Goal: Transaction & Acquisition: Purchase product/service

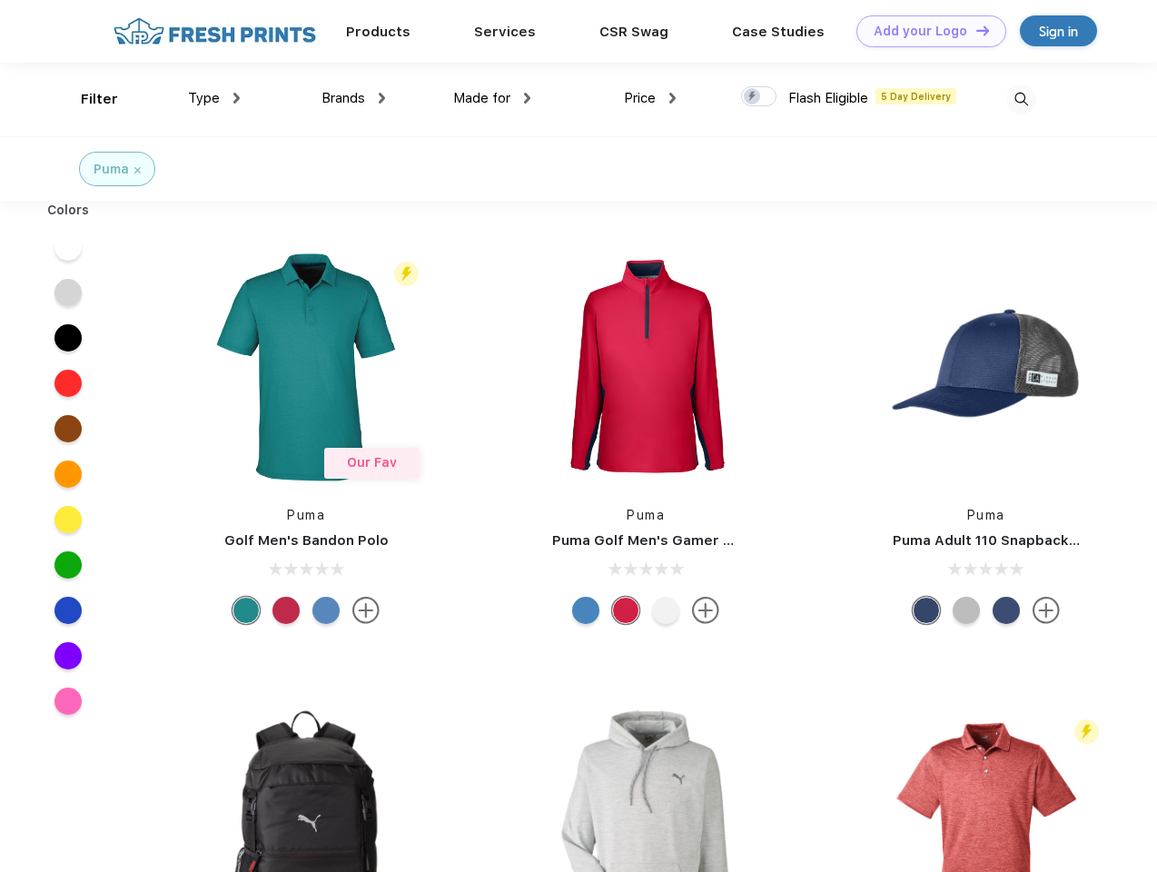
click at [925, 31] on link "Add your Logo Design Tool" at bounding box center [932, 31] width 150 height 32
click at [0, 0] on div "Design Tool" at bounding box center [0, 0] width 0 height 0
click at [975, 30] on link "Add your Logo Design Tool" at bounding box center [932, 31] width 150 height 32
click at [87, 99] on div "Filter" at bounding box center [99, 99] width 37 height 21
click at [214, 98] on span "Type" at bounding box center [204, 98] width 32 height 16
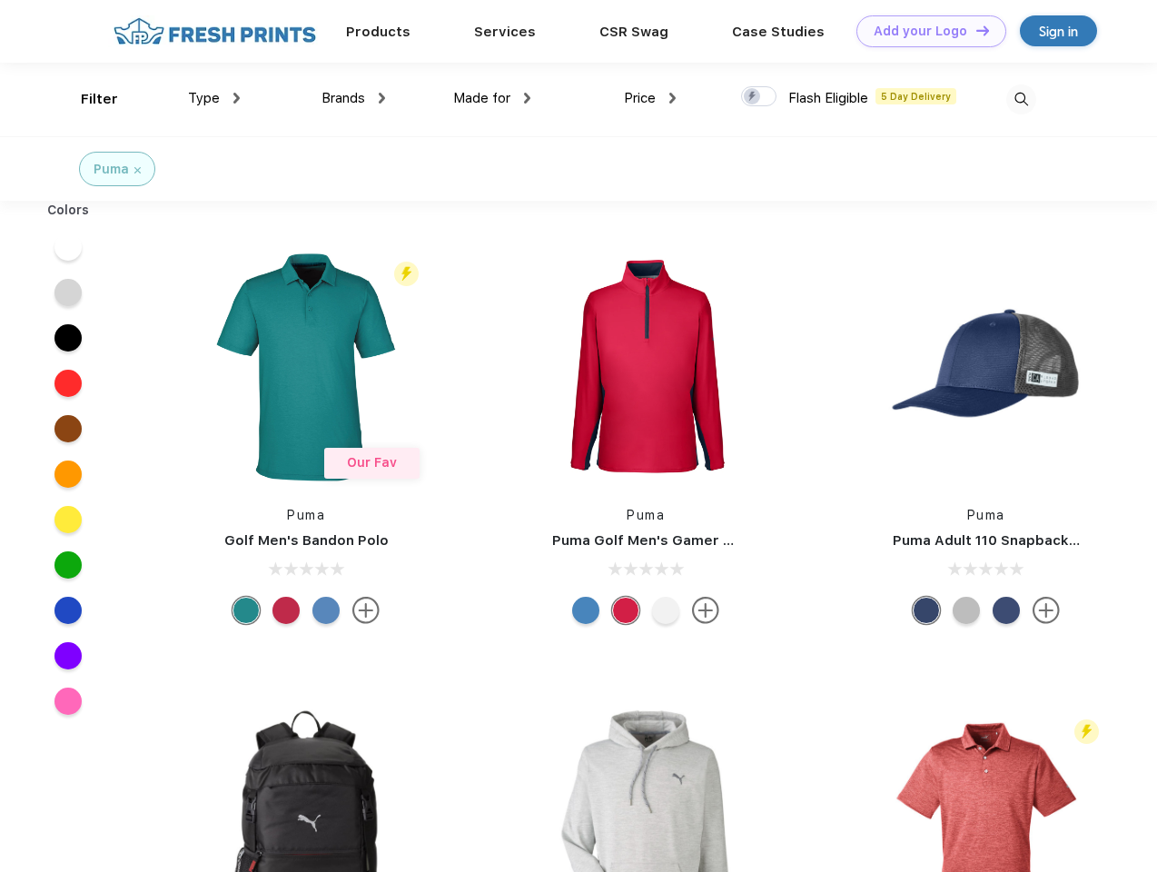
click at [353, 98] on span "Brands" at bounding box center [344, 98] width 44 height 16
click at [492, 98] on span "Made for" at bounding box center [481, 98] width 57 height 16
click at [650, 98] on span "Price" at bounding box center [640, 98] width 32 height 16
click at [759, 97] on div at bounding box center [758, 96] width 35 height 20
click at [753, 97] on input "checkbox" at bounding box center [747, 91] width 12 height 12
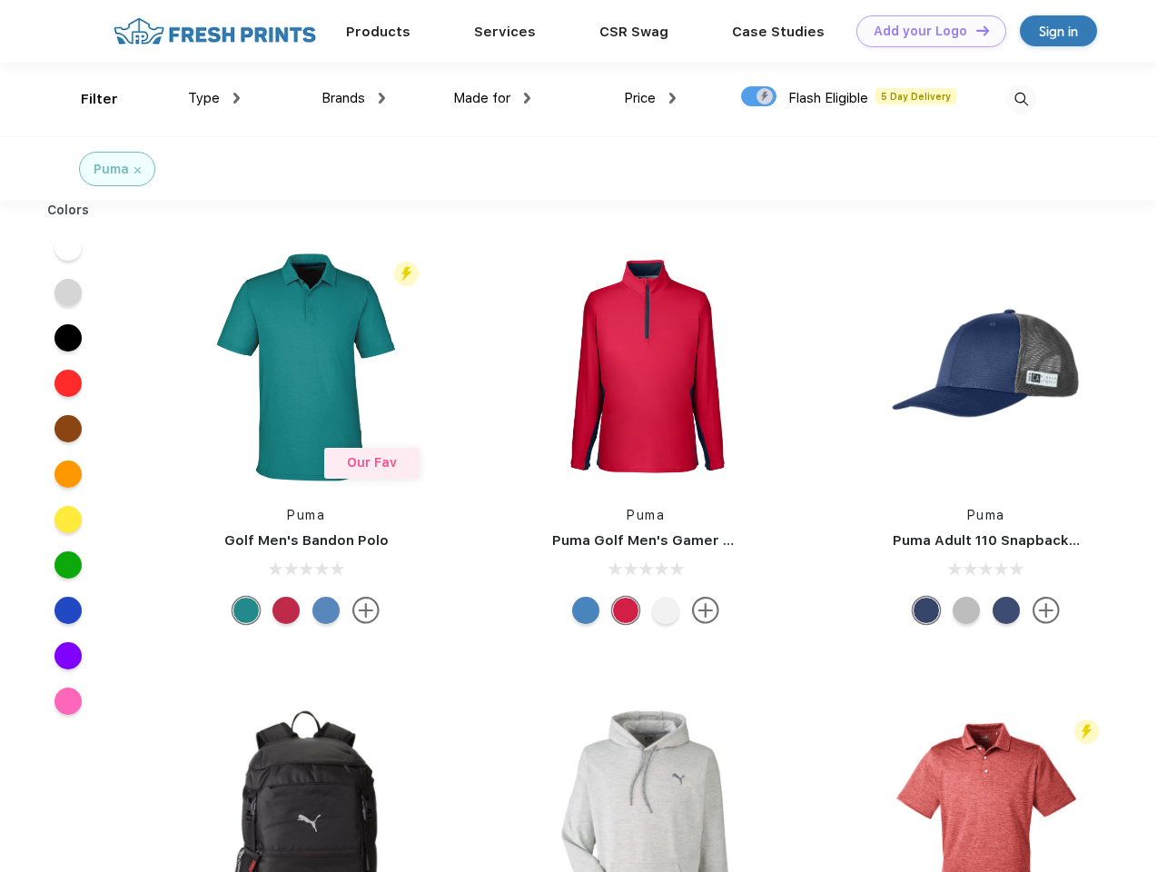
click at [1021, 99] on img at bounding box center [1022, 99] width 30 height 30
